Goal: Navigation & Orientation: Find specific page/section

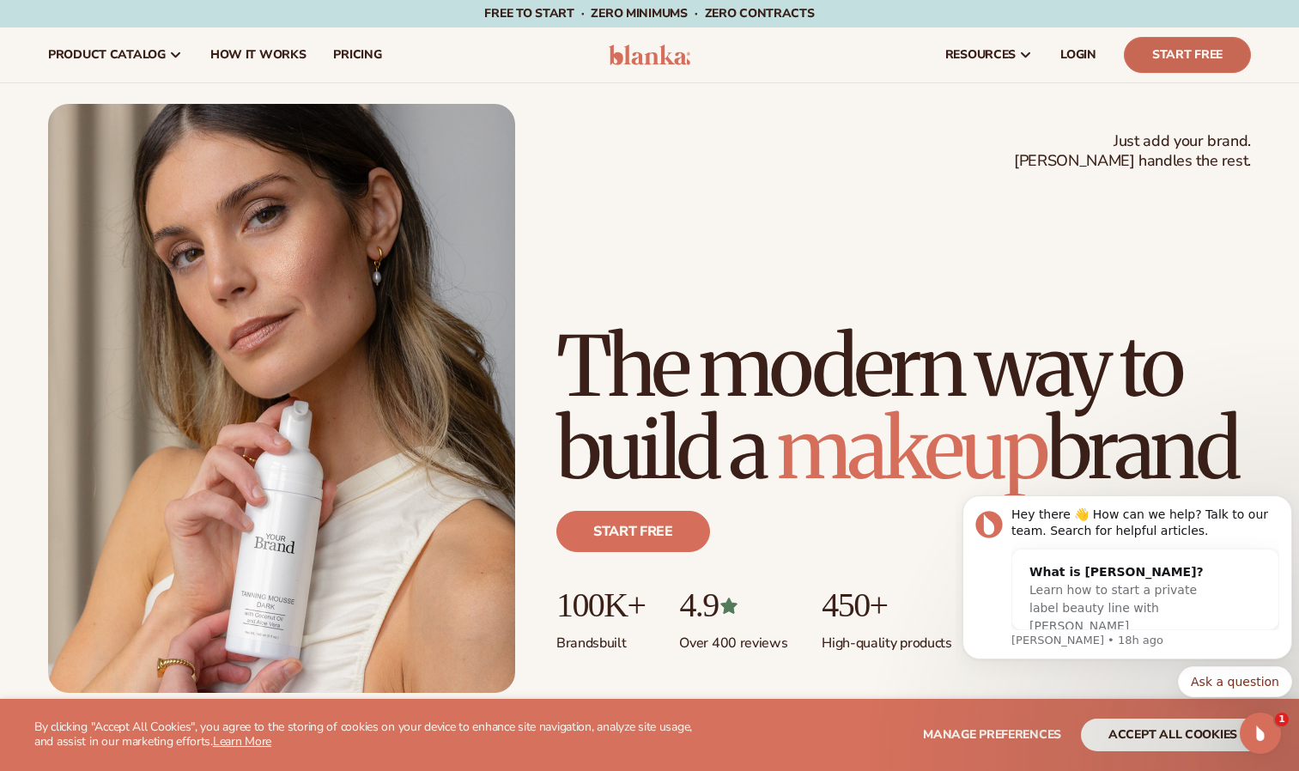
click at [1228, 60] on link "Start Free" at bounding box center [1187, 55] width 127 height 36
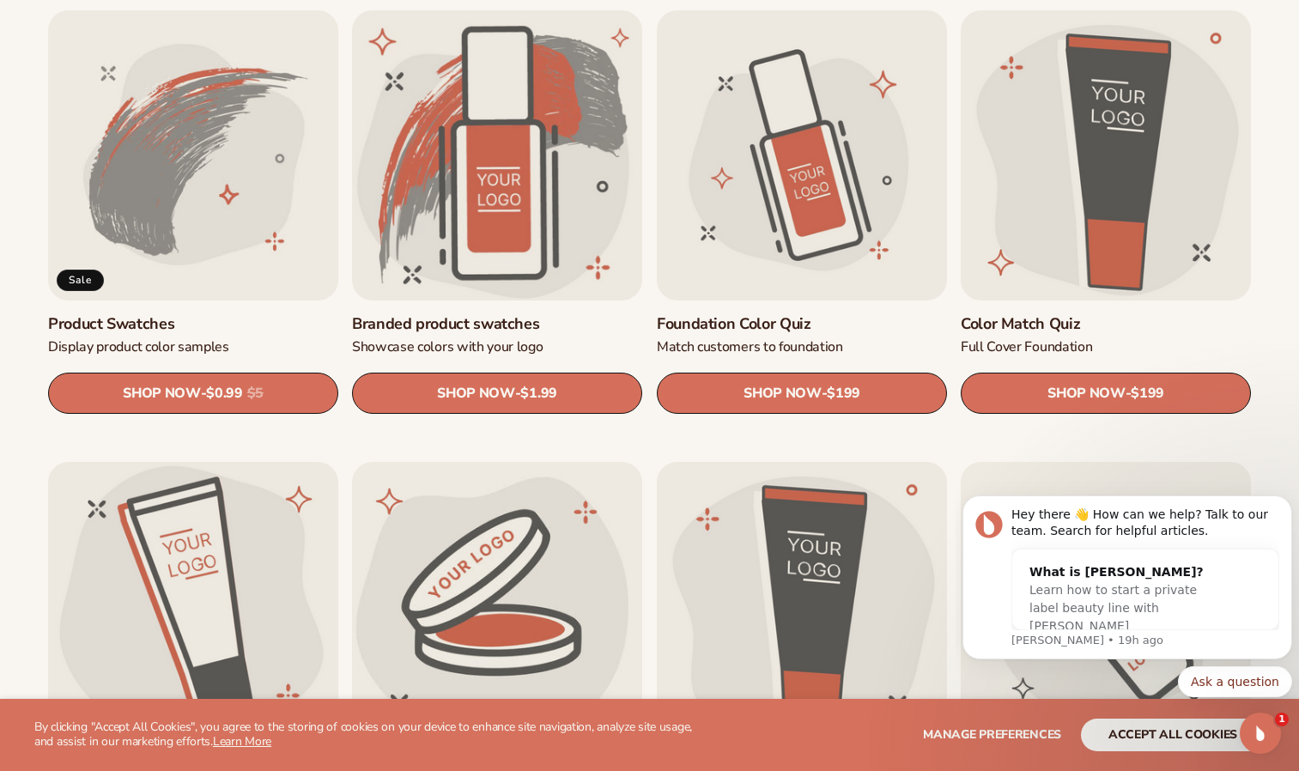
scroll to position [1064, 0]
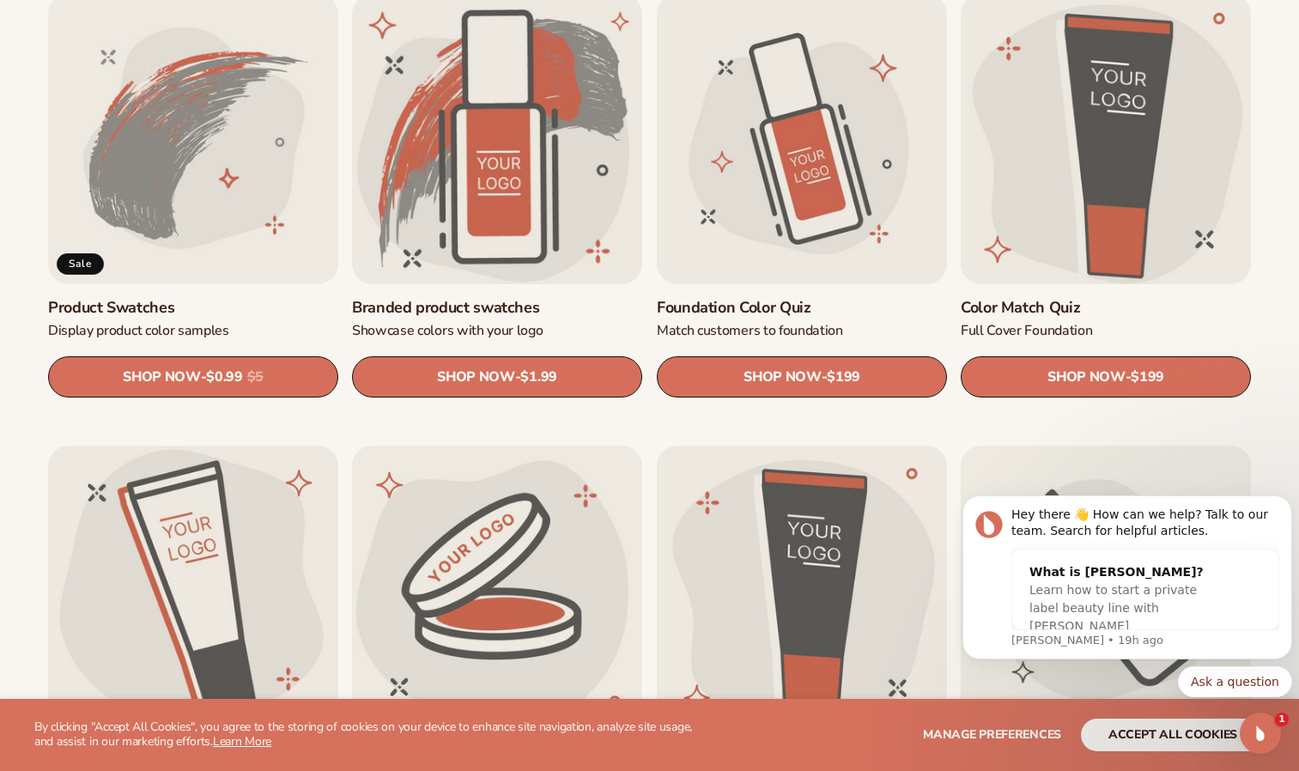
click at [1047, 318] on link "Color Match Quiz" at bounding box center [1105, 308] width 290 height 20
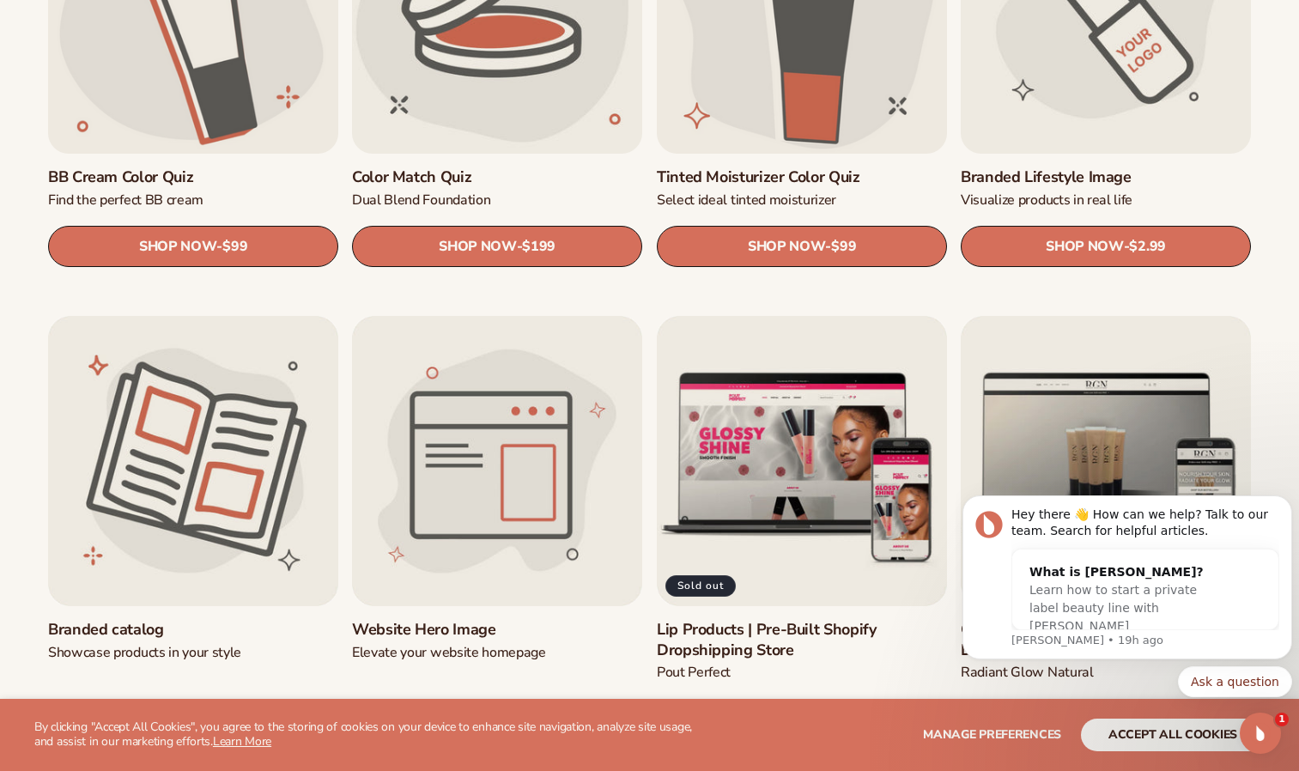
scroll to position [1851, 0]
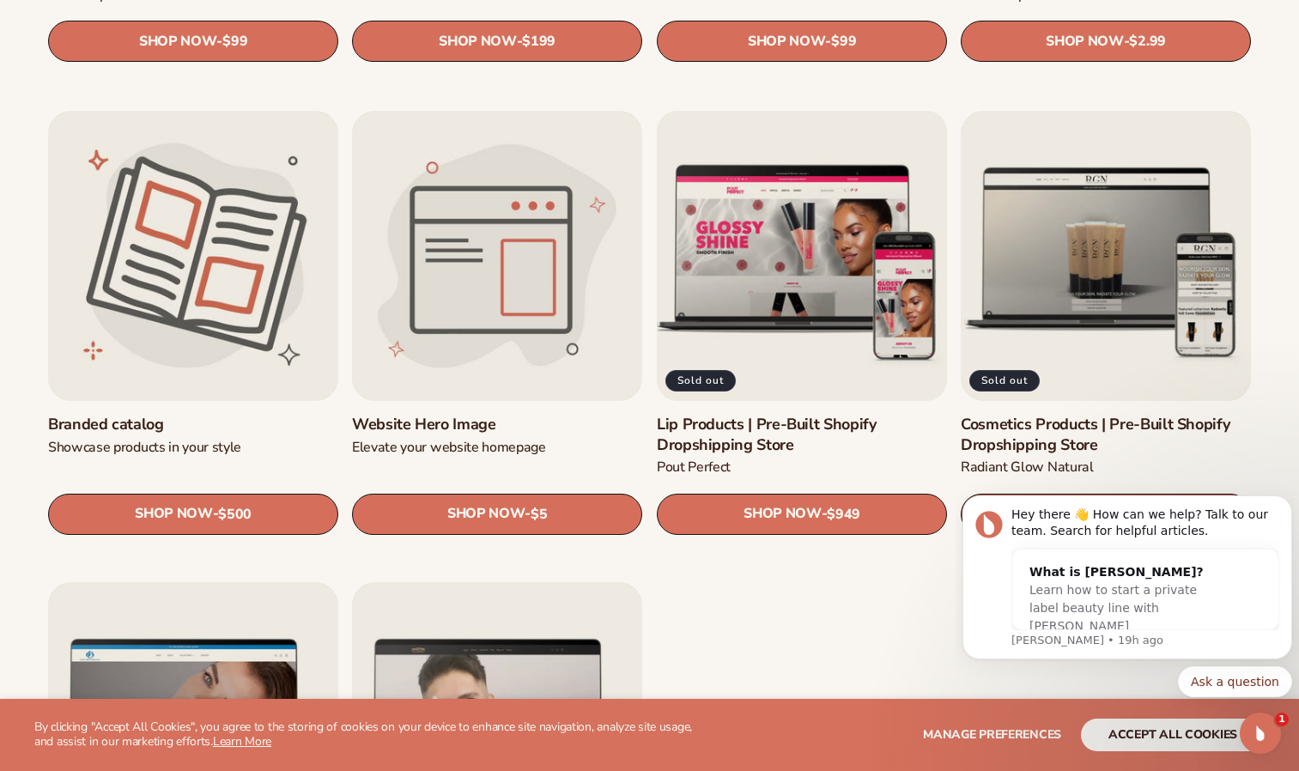
click at [810, 415] on link "Lip Products | Pre-Built Shopify Dropshipping Store" at bounding box center [802, 435] width 290 height 40
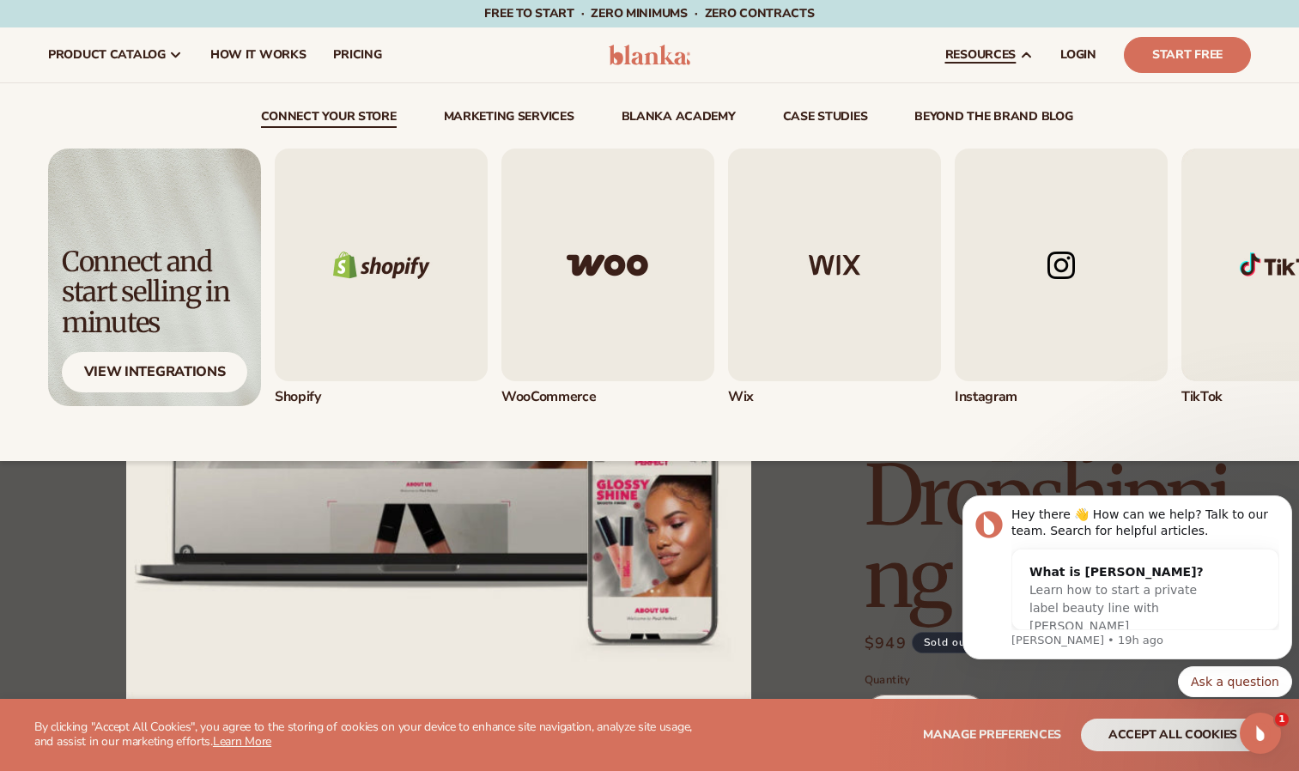
click at [982, 64] on link "resources" at bounding box center [988, 54] width 115 height 55
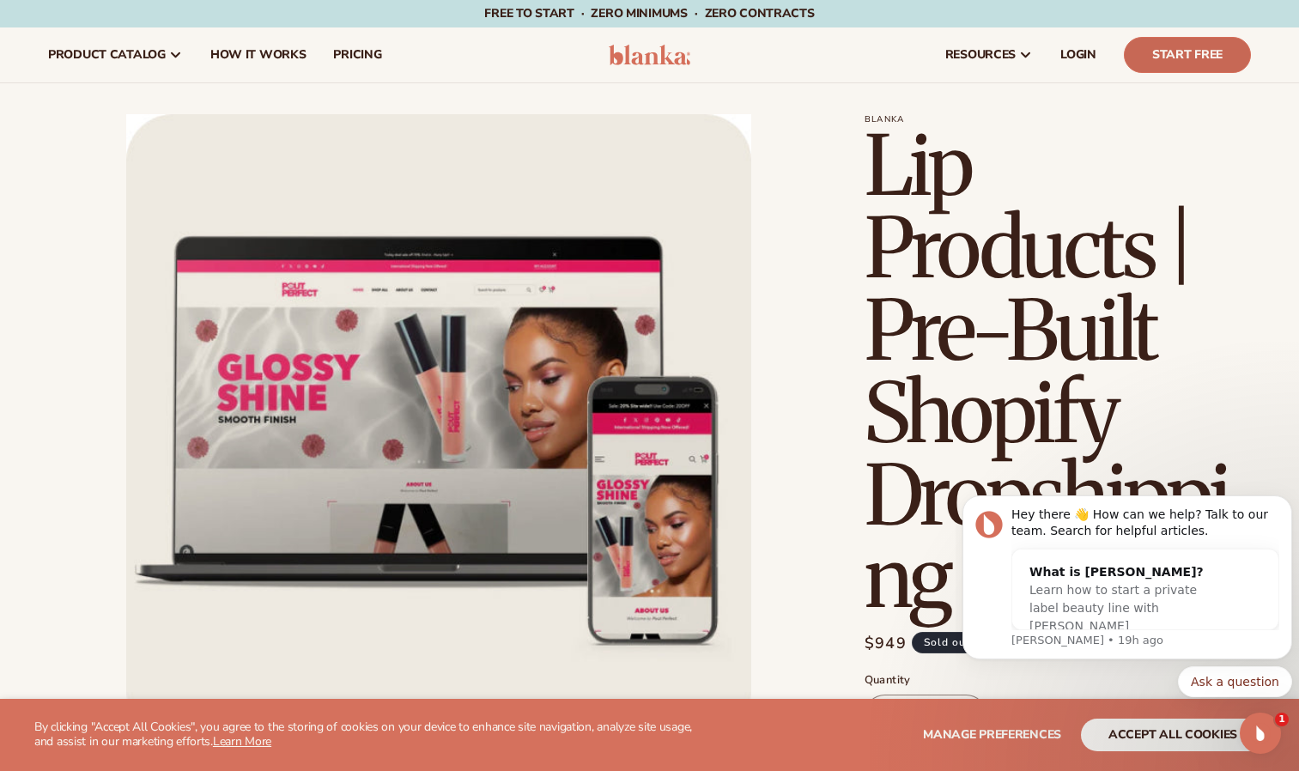
click at [1154, 48] on link "Start Free" at bounding box center [1187, 55] width 127 height 36
